Goal: Information Seeking & Learning: Learn about a topic

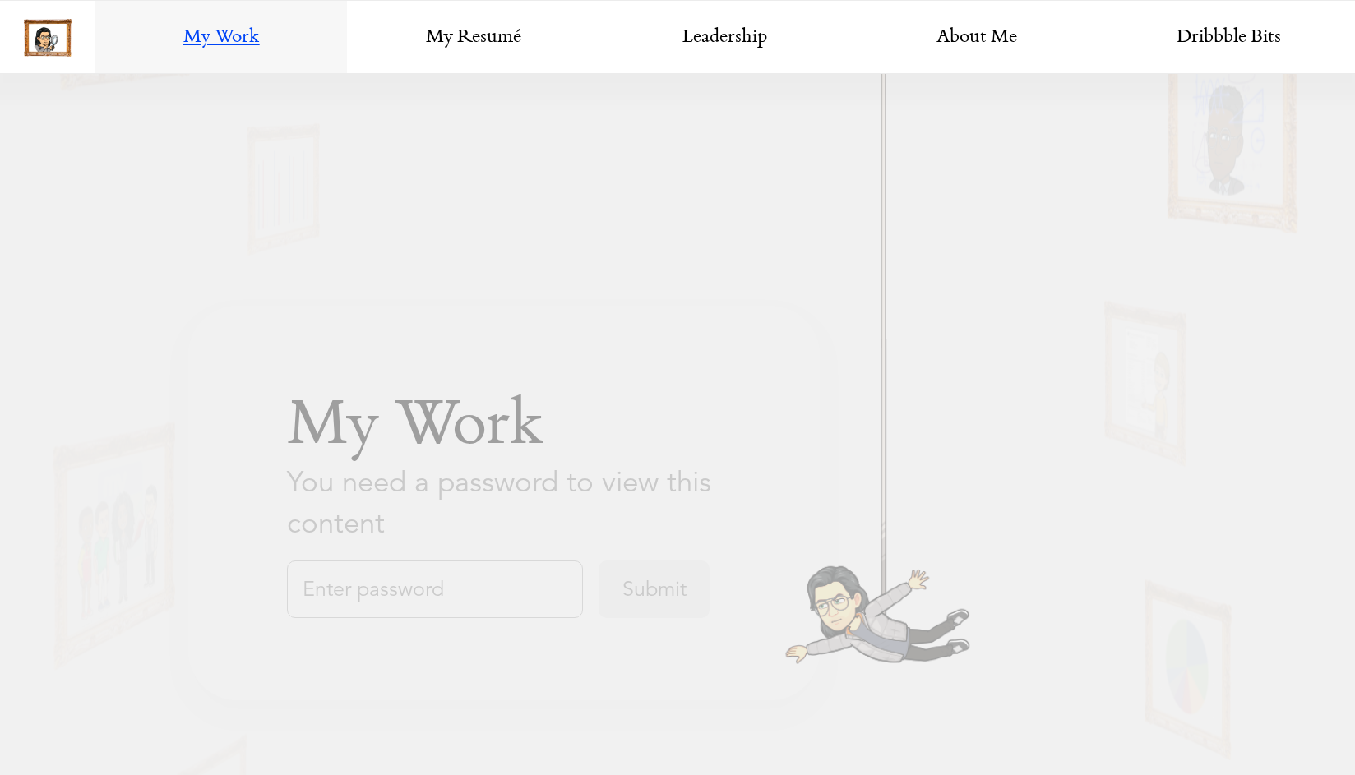
scroll to position [1094, 0]
click at [393, 597] on input "text" at bounding box center [435, 590] width 296 height 58
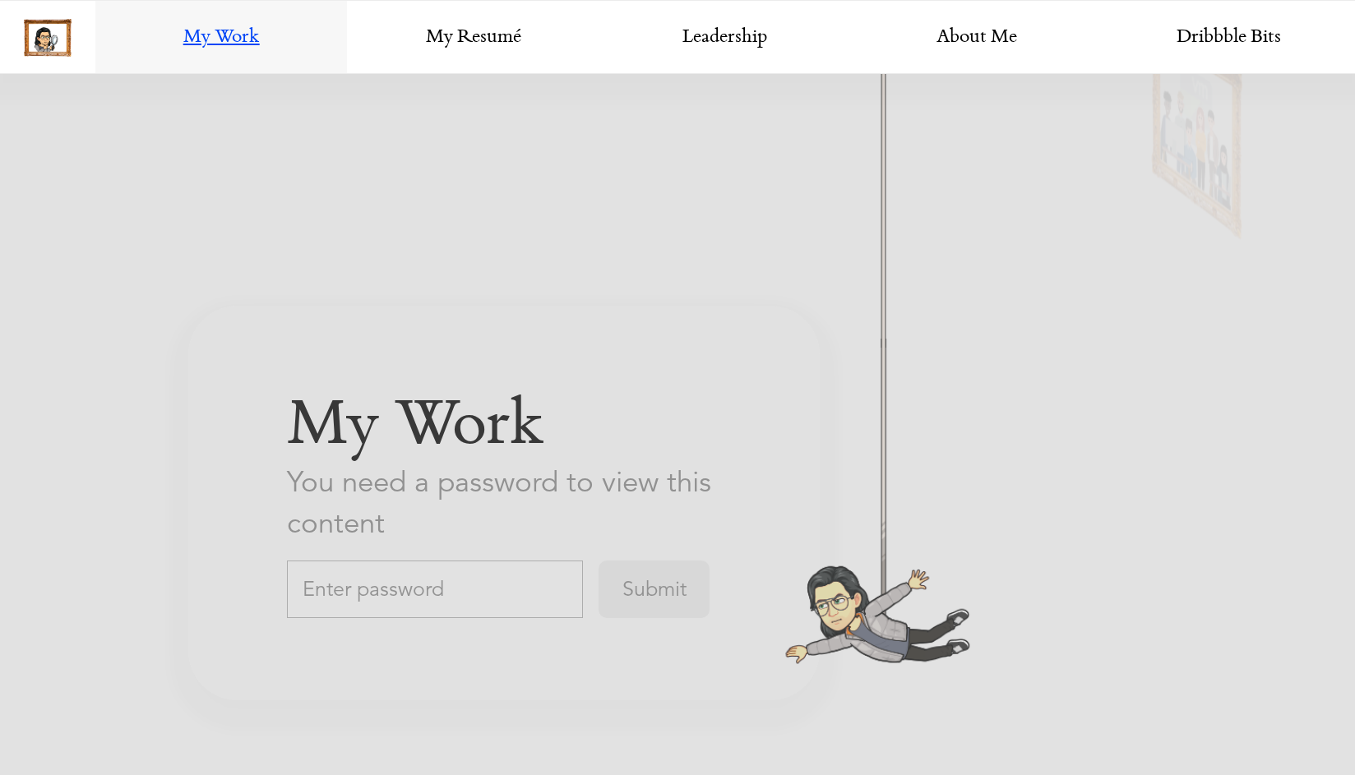
scroll to position [2861, 0]
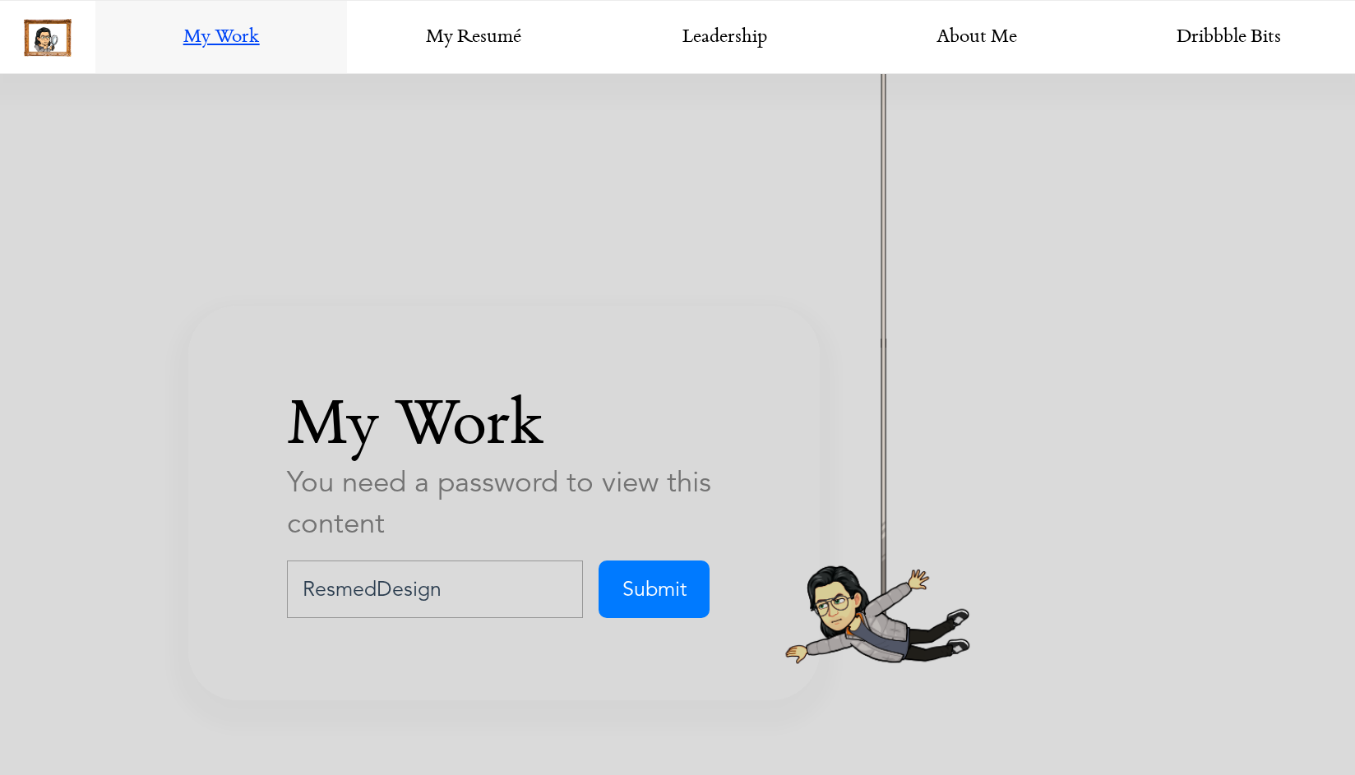
type input "ResmedDesign"
click at [598, 561] on input "Submit" at bounding box center [653, 590] width 111 height 58
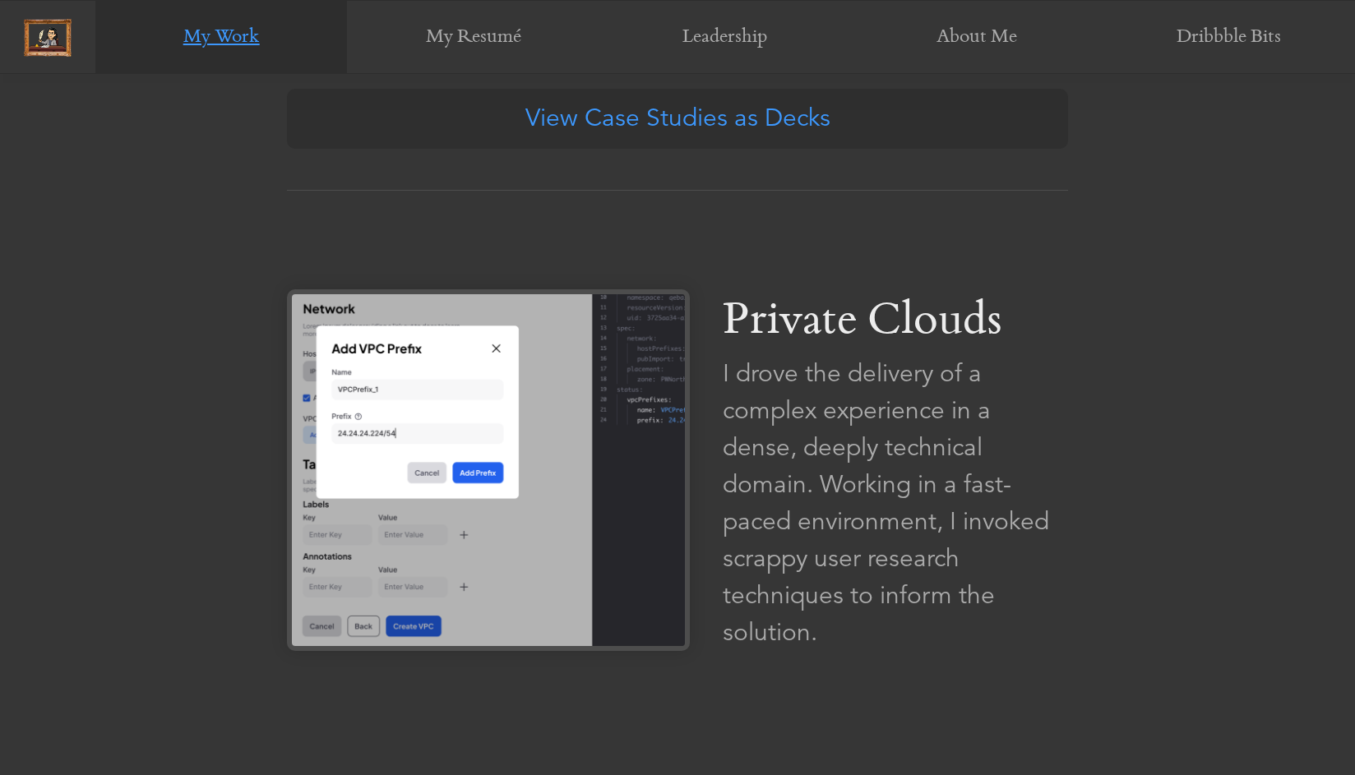
scroll to position [1002, 0]
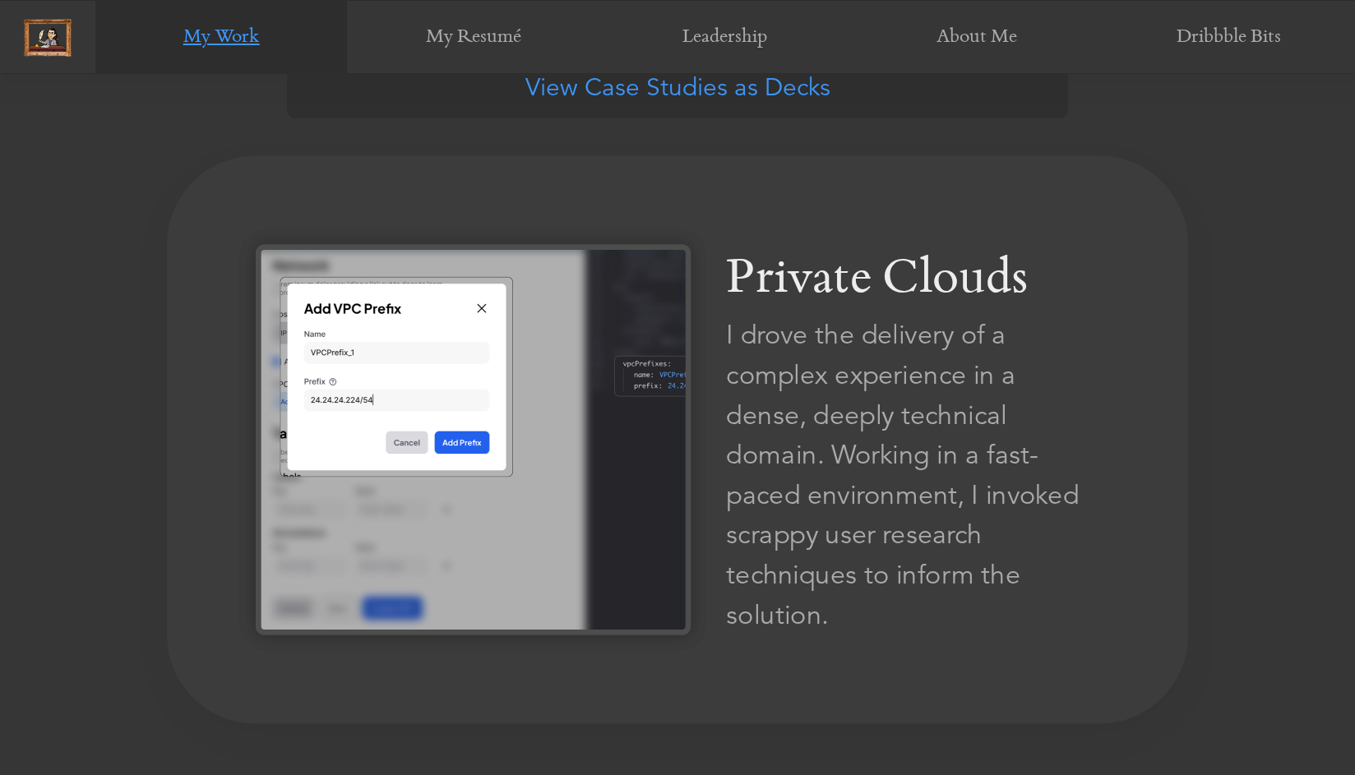
scroll to position [997, 0]
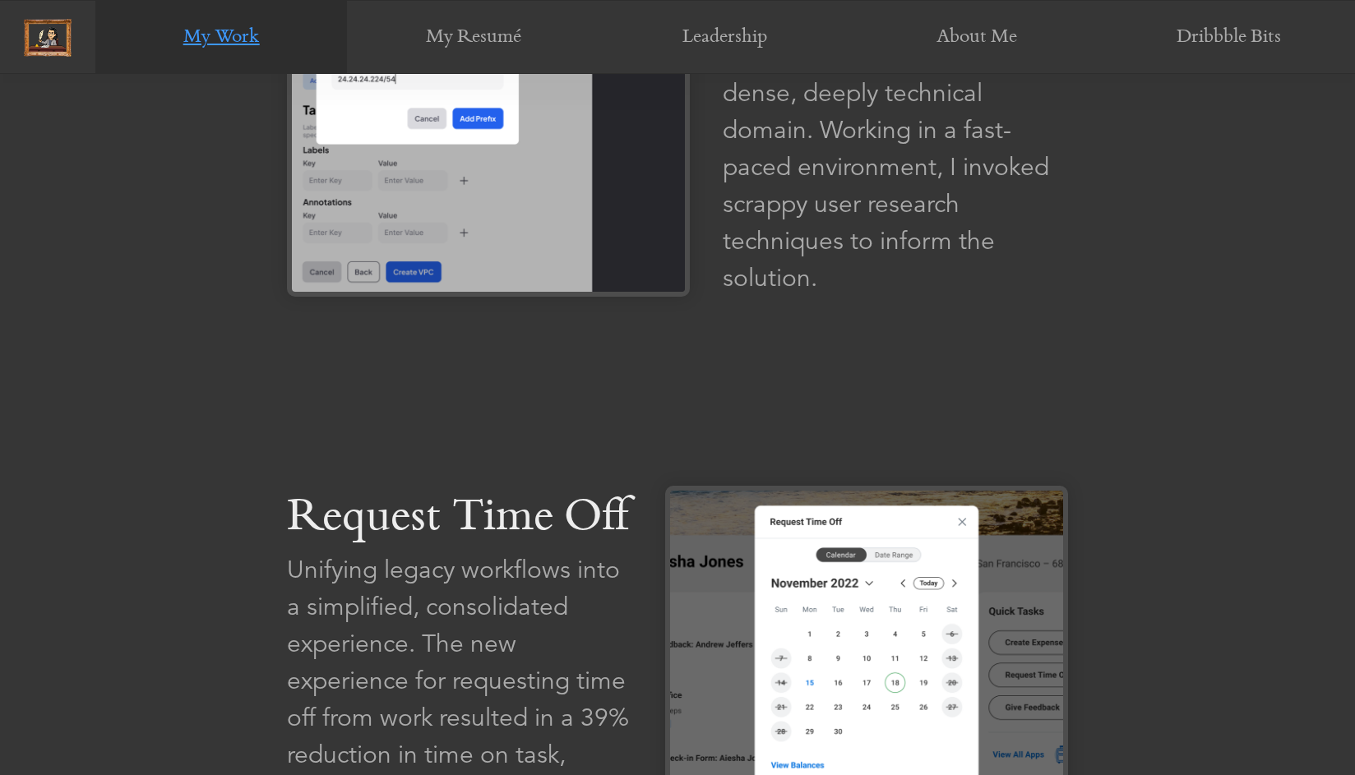
scroll to position [1724, 0]
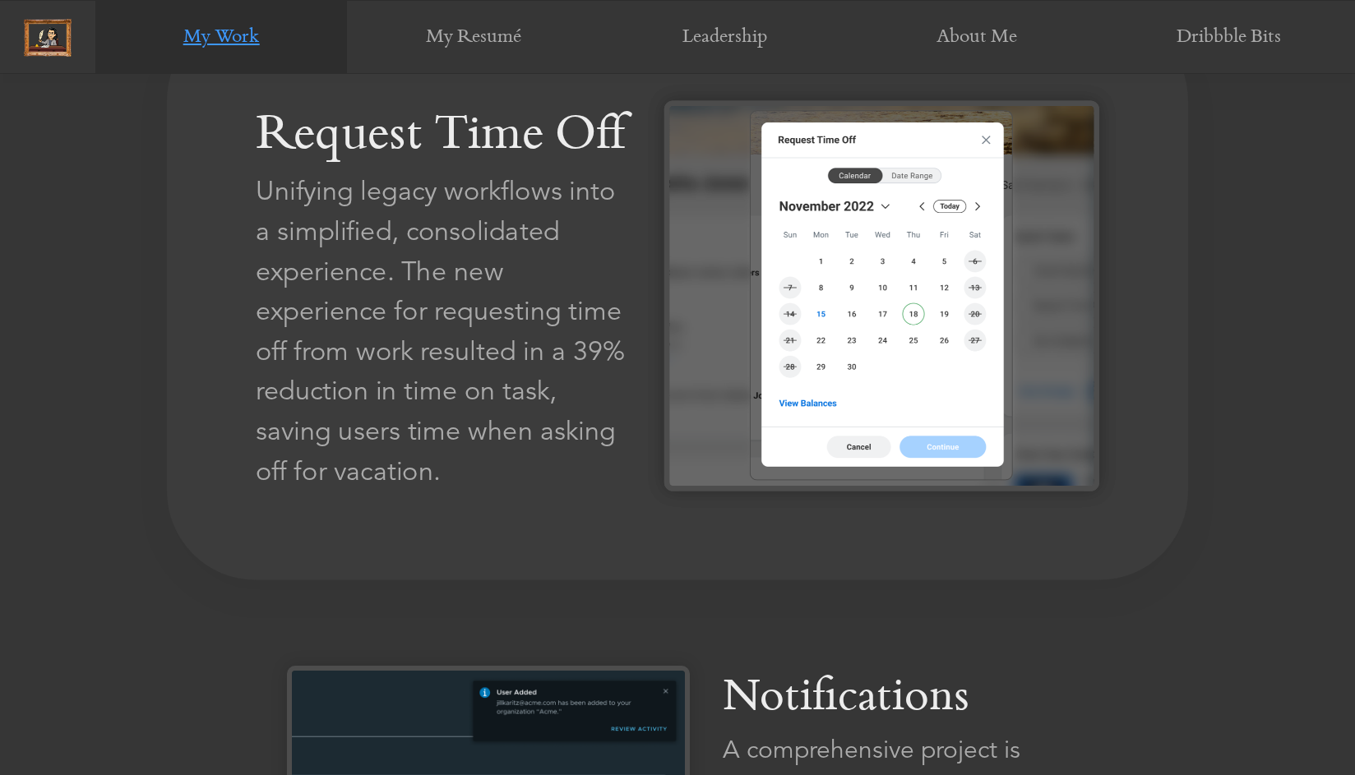
click at [508, 344] on div "Unifying legacy workflows into a simplified, consolidated experience. The new e…" at bounding box center [442, 332] width 373 height 320
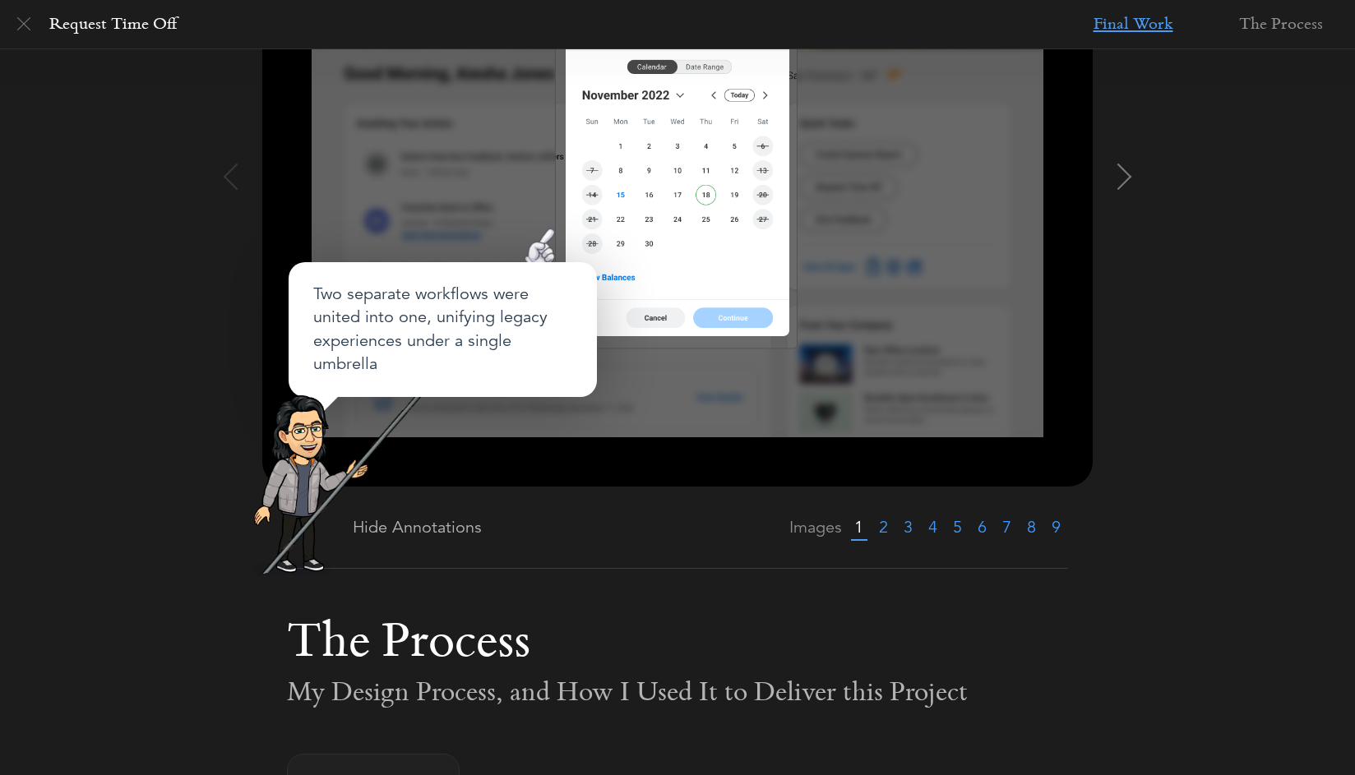
scroll to position [989, 0]
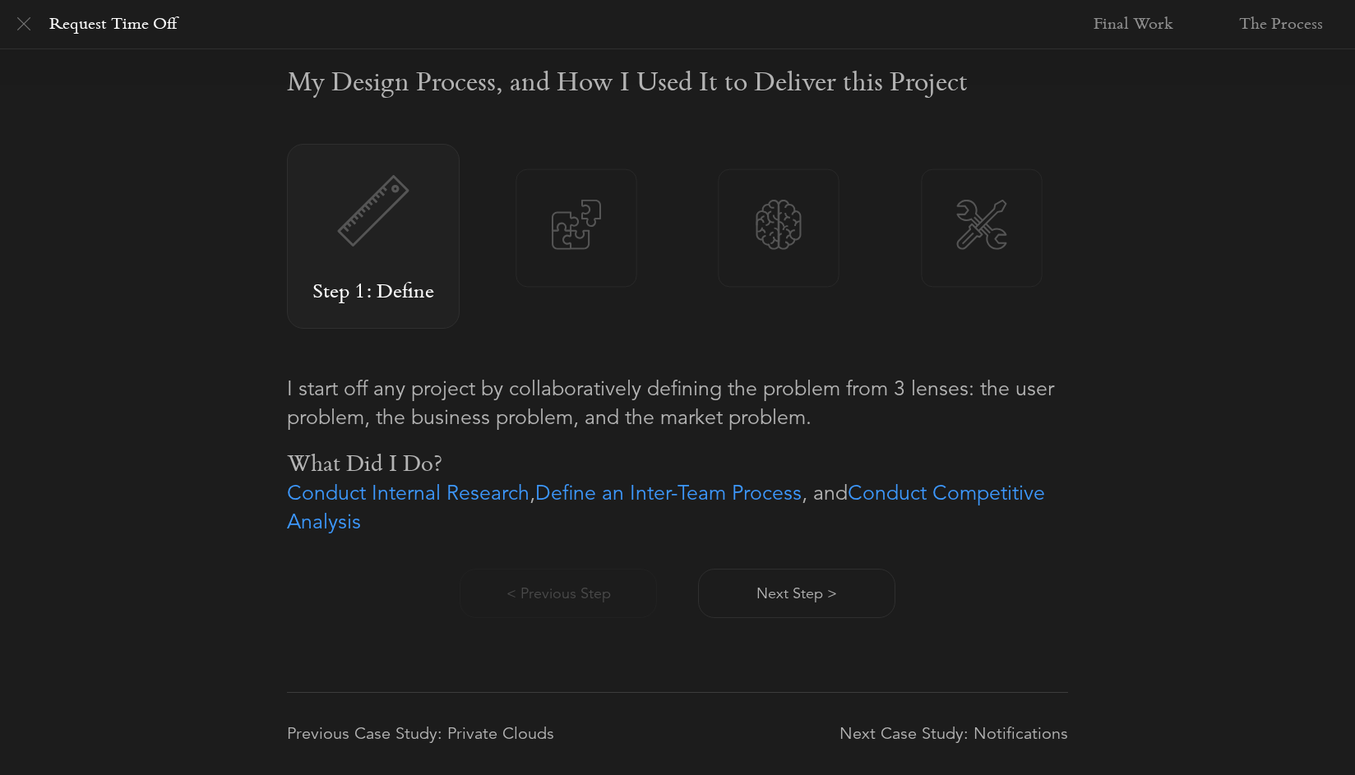
click at [570, 224] on img at bounding box center [576, 225] width 120 height 50
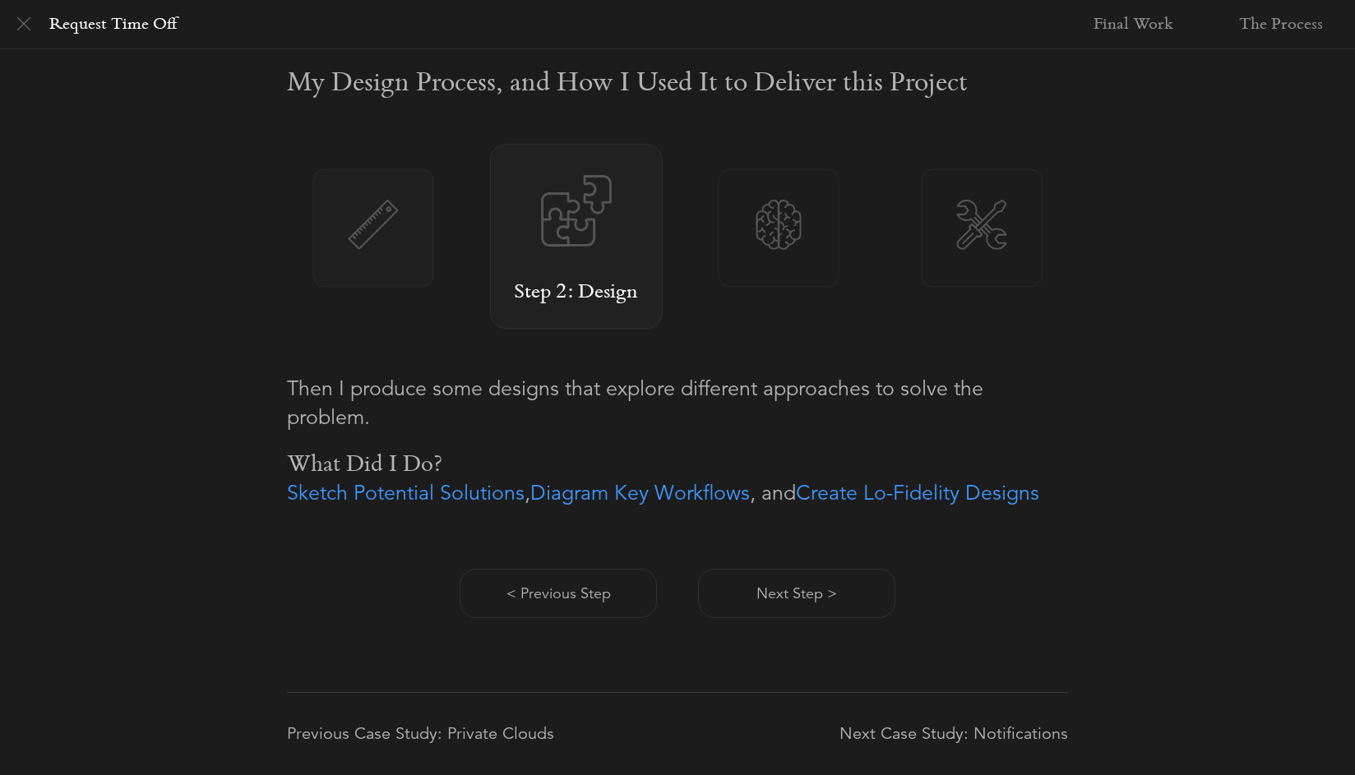
click at [374, 276] on div "Step 1: Define" at bounding box center [373, 228] width 121 height 118
